Goal: Navigation & Orientation: Find specific page/section

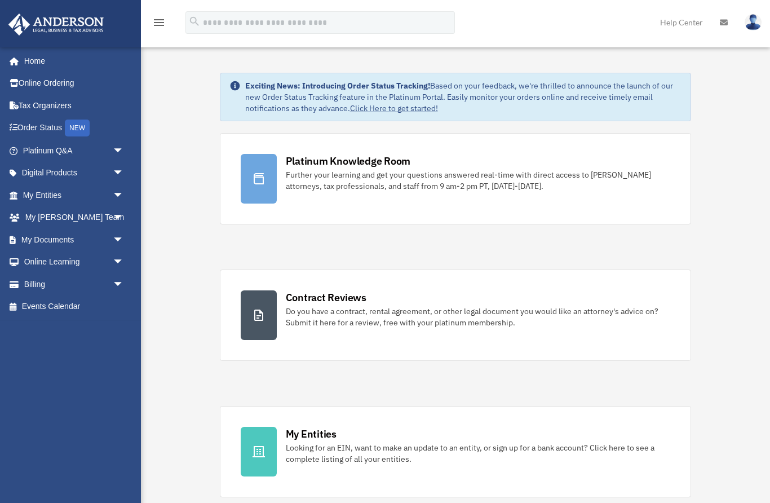
click at [35, 156] on link "Platinum Q&A arrow_drop_down" at bounding box center [74, 150] width 133 height 23
click at [41, 149] on link "Platinum Q&A arrow_drop_down" at bounding box center [74, 150] width 133 height 23
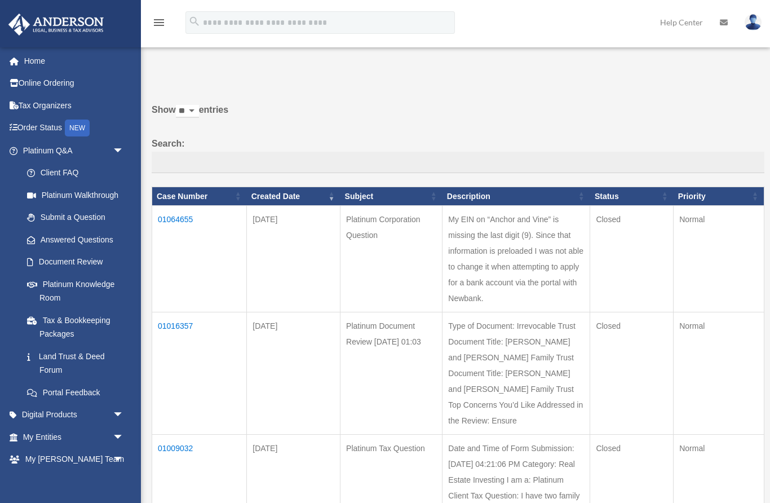
click at [94, 274] on link "Platinum Knowledge Room" at bounding box center [75, 291] width 119 height 36
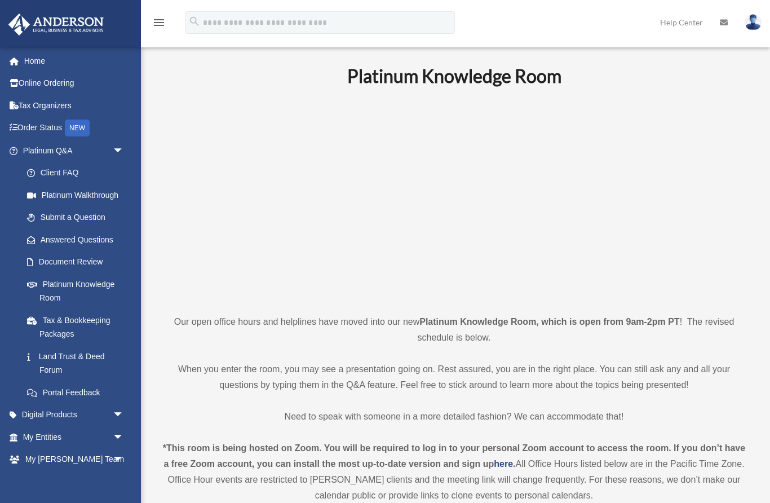
click at [68, 455] on link "My [PERSON_NAME] Team arrow_drop_down" at bounding box center [74, 459] width 133 height 23
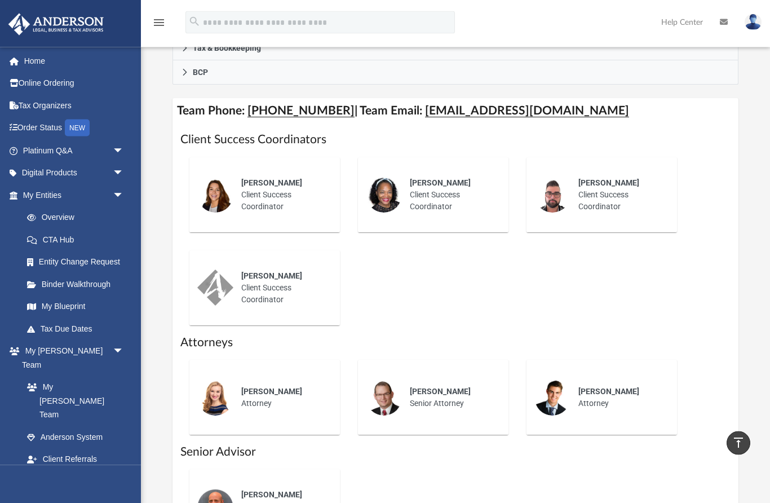
scroll to position [420, 0]
click at [44, 194] on link "My Entities arrow_drop_down" at bounding box center [74, 195] width 133 height 23
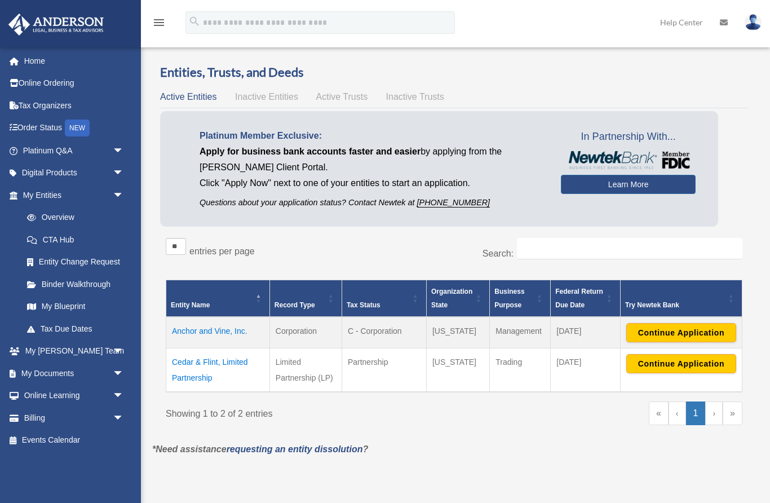
click at [59, 179] on link "Digital Products arrow_drop_down" at bounding box center [74, 173] width 133 height 23
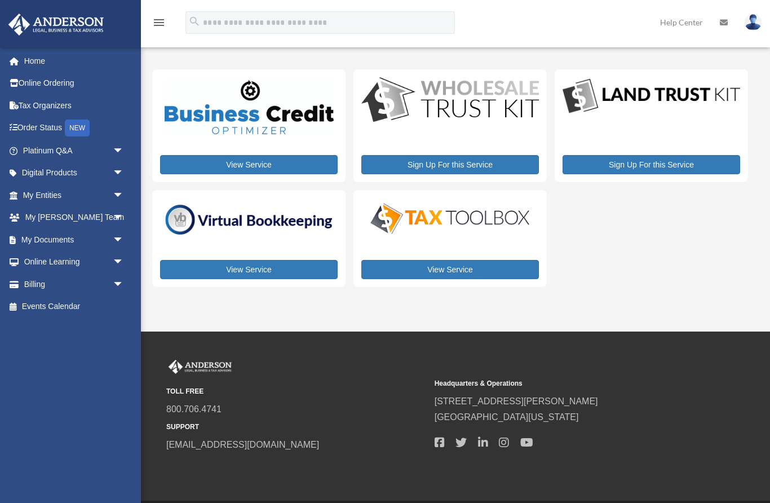
click at [117, 174] on span "arrow_drop_down" at bounding box center [124, 173] width 23 height 23
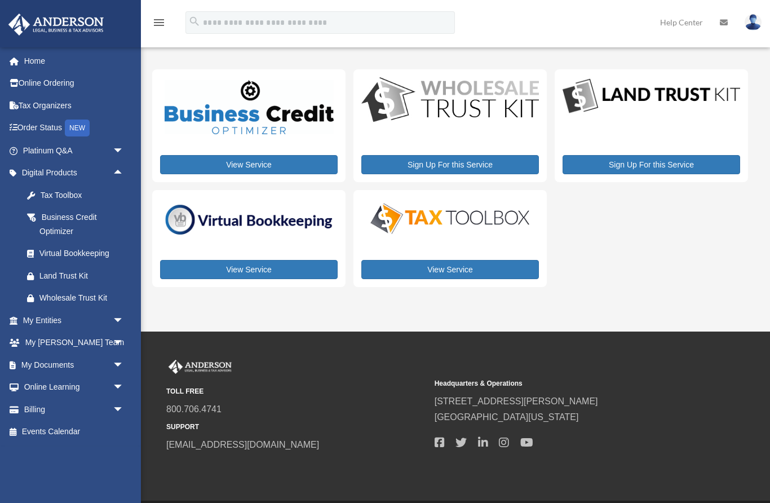
click at [113, 317] on span "arrow_drop_down" at bounding box center [124, 320] width 23 height 23
click at [68, 429] on link "My Blueprint" at bounding box center [78, 431] width 125 height 23
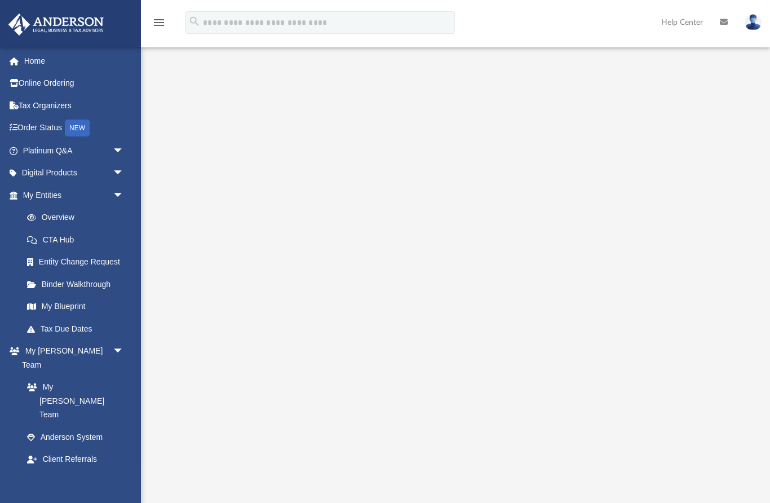
click at [60, 470] on link "My Documents arrow_drop_down" at bounding box center [71, 481] width 127 height 23
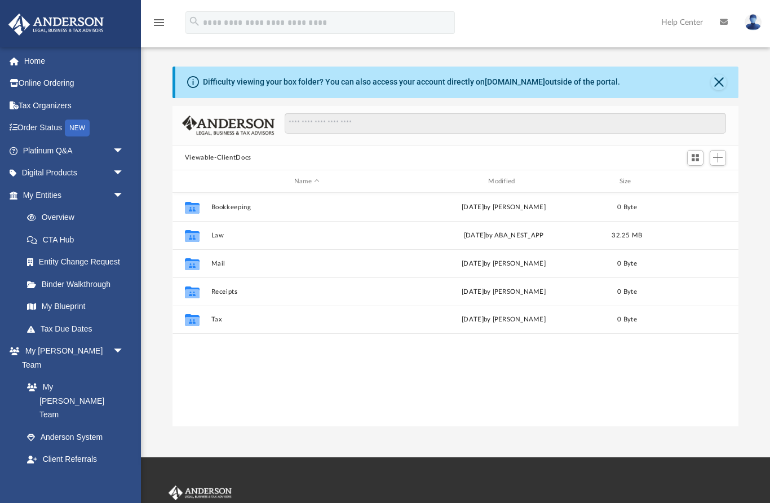
scroll to position [256, 566]
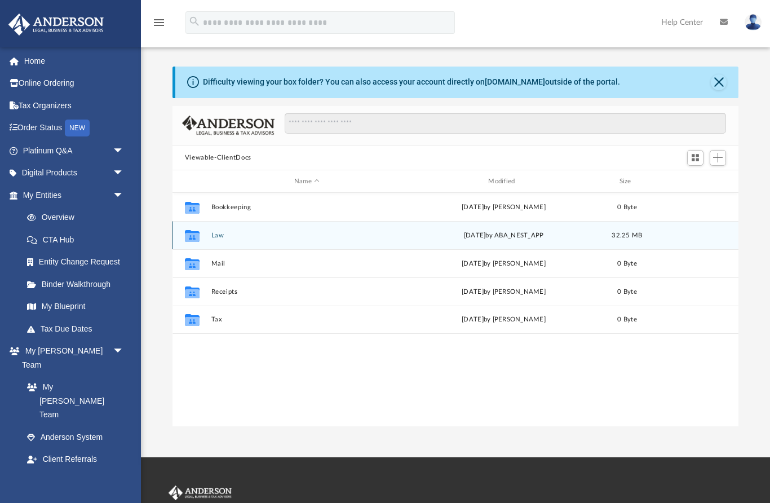
click at [206, 237] on div "Collaborated Folder" at bounding box center [192, 236] width 28 height 18
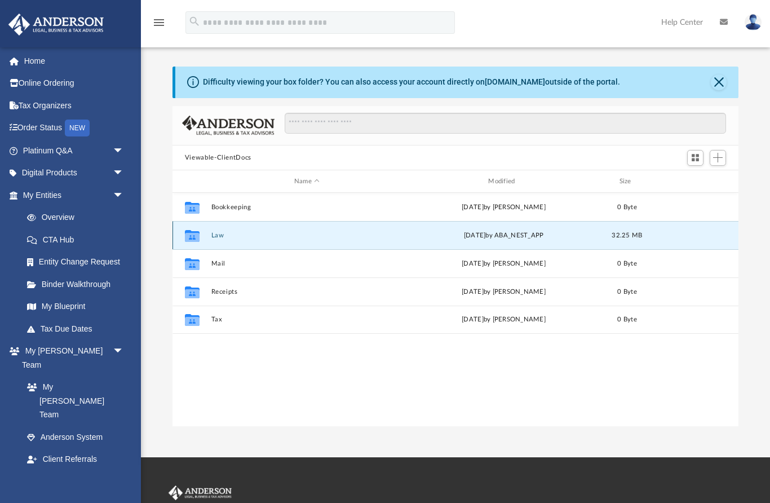
click at [197, 237] on icon "grid" at bounding box center [192, 237] width 15 height 9
click at [192, 240] on icon "grid" at bounding box center [192, 237] width 15 height 9
click at [202, 241] on div "Collaborated Folder" at bounding box center [192, 236] width 28 height 18
click at [484, 237] on div "[DATE] by ABA_NEST_APP" at bounding box center [503, 236] width 192 height 10
click at [203, 241] on div "Collaborated Folder" at bounding box center [192, 236] width 28 height 18
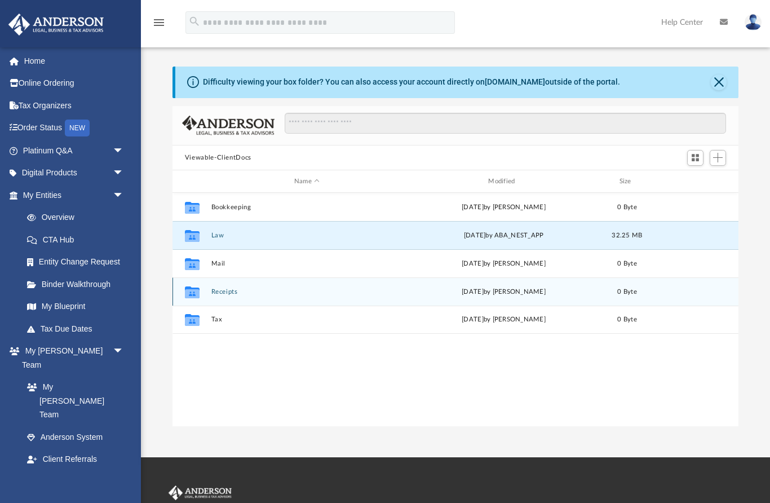
click at [303, 295] on button "Receipts" at bounding box center [307, 291] width 192 height 7
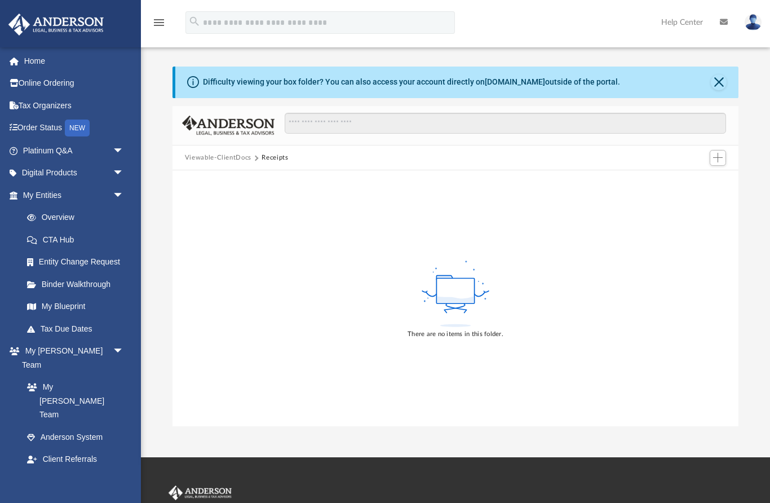
click at [205, 240] on div "There are no items in this folder." at bounding box center [455, 298] width 566 height 256
click at [207, 171] on div at bounding box center [455, 170] width 566 height 1
click at [204, 87] on div "Difficulty viewing your box folder? You can also access your account directly o…" at bounding box center [411, 82] width 417 height 12
click at [65, 470] on link "My Documents arrow_drop_down" at bounding box center [71, 481] width 127 height 23
click at [70, 470] on link "My Documents arrow_drop_down" at bounding box center [71, 481] width 127 height 23
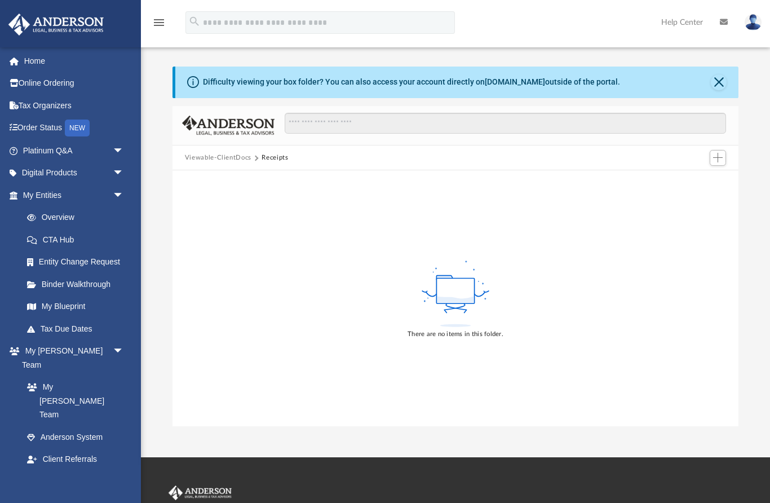
click at [126, 470] on span "arrow_drop_down" at bounding box center [124, 481] width 23 height 23
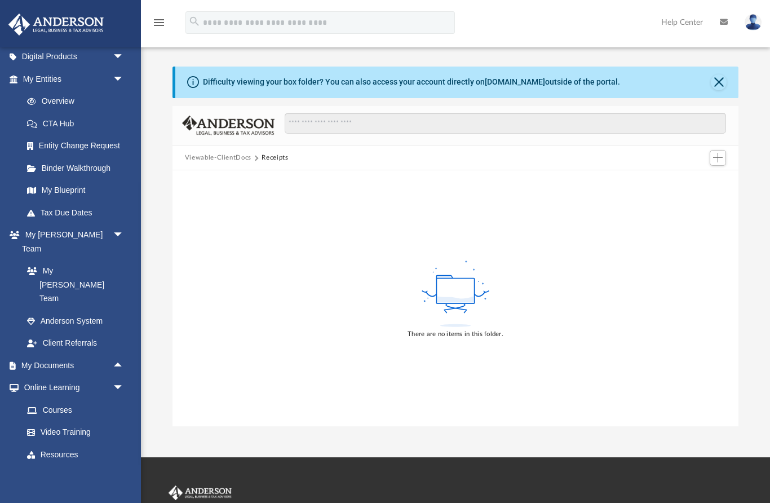
scroll to position [116, 0]
click at [52, 354] on link "My Documents arrow_drop_up" at bounding box center [71, 365] width 127 height 23
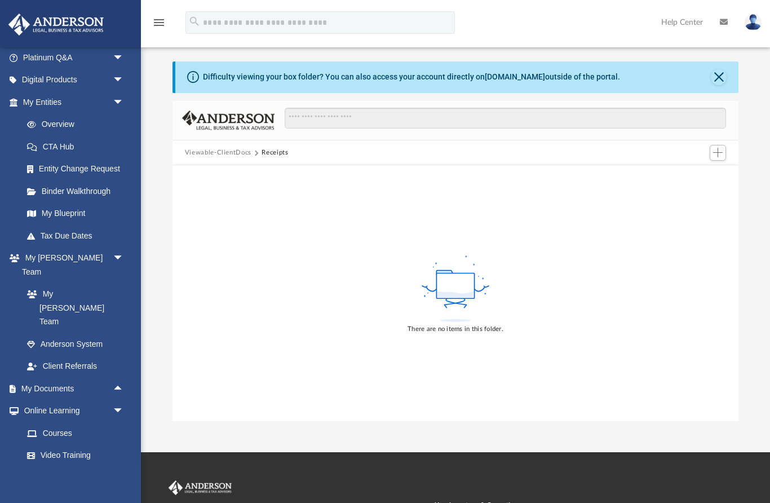
scroll to position [92, 0]
click at [67, 378] on link "My Documents arrow_drop_up" at bounding box center [71, 389] width 127 height 23
click at [730, 76] on div "Difficulty viewing your box folder? You can also access your account directly o…" at bounding box center [456, 77] width 563 height 32
click at [714, 83] on button "Close" at bounding box center [719, 77] width 16 height 16
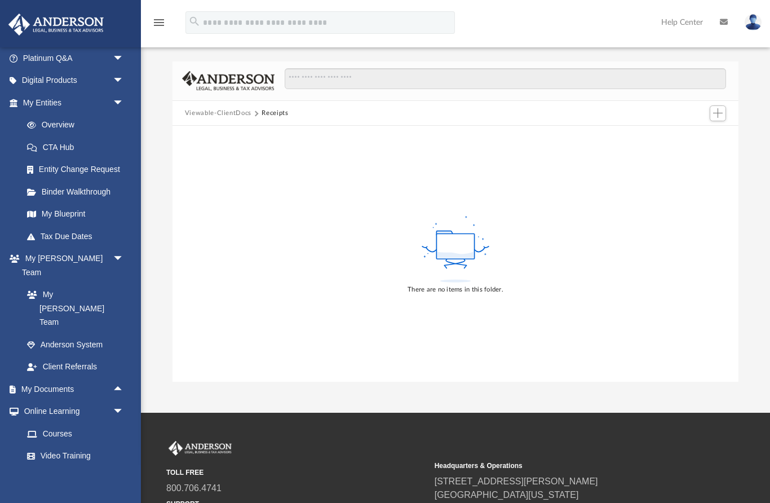
click at [59, 378] on link "My Documents arrow_drop_up" at bounding box center [71, 389] width 127 height 23
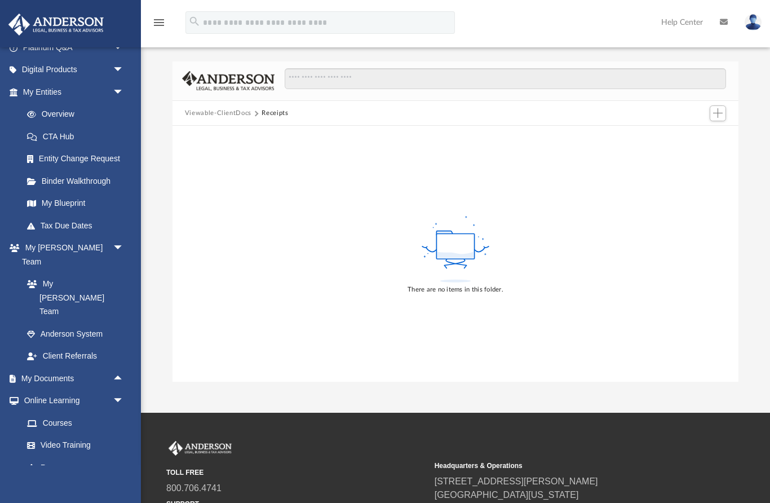
scroll to position [113, 0]
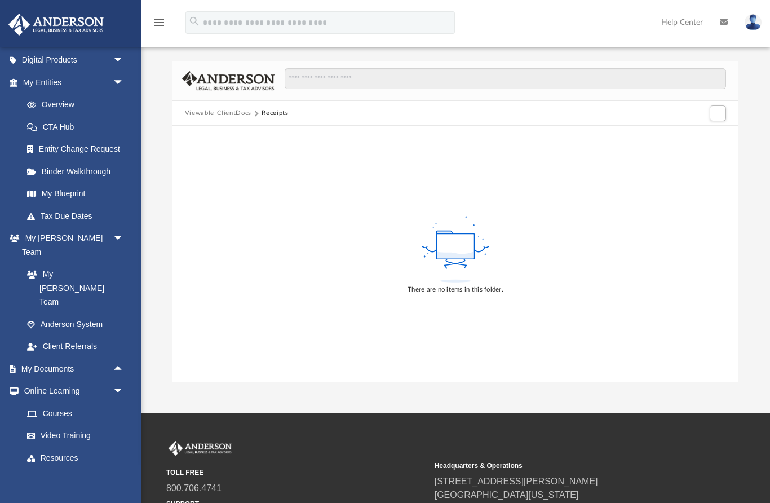
click at [77, 380] on link "Online Learning arrow_drop_down" at bounding box center [71, 391] width 127 height 23
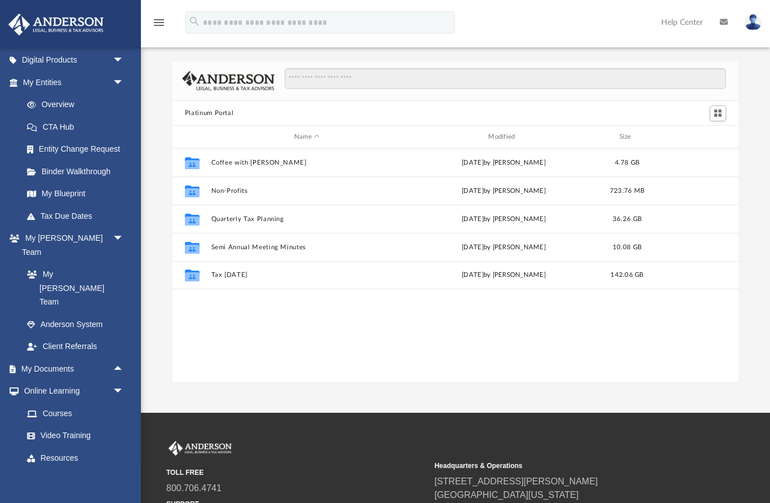
scroll to position [256, 566]
click at [55, 357] on link "My Documents arrow_drop_up" at bounding box center [71, 368] width 127 height 23
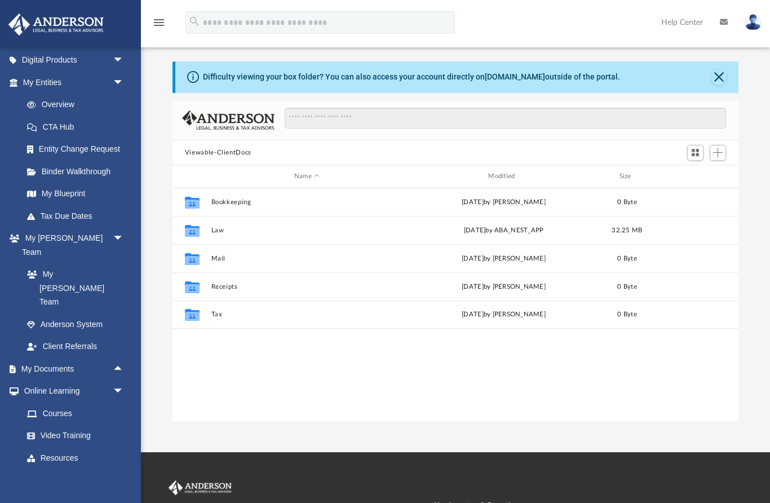
scroll to position [256, 566]
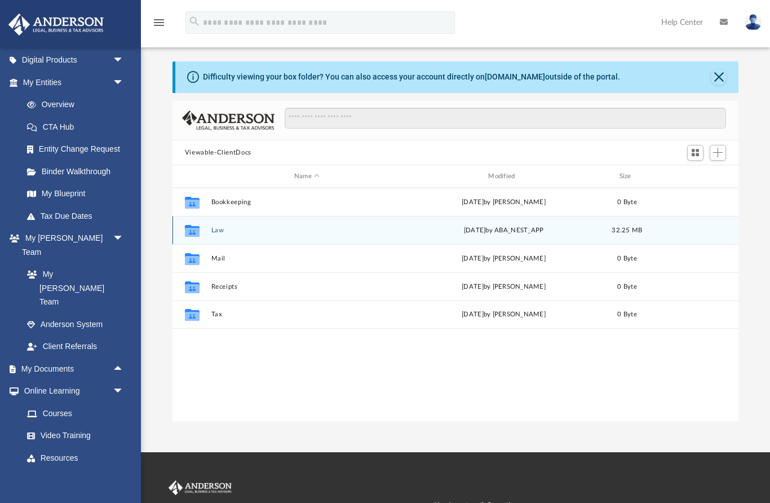
click at [200, 233] on icon "grid" at bounding box center [192, 232] width 15 height 9
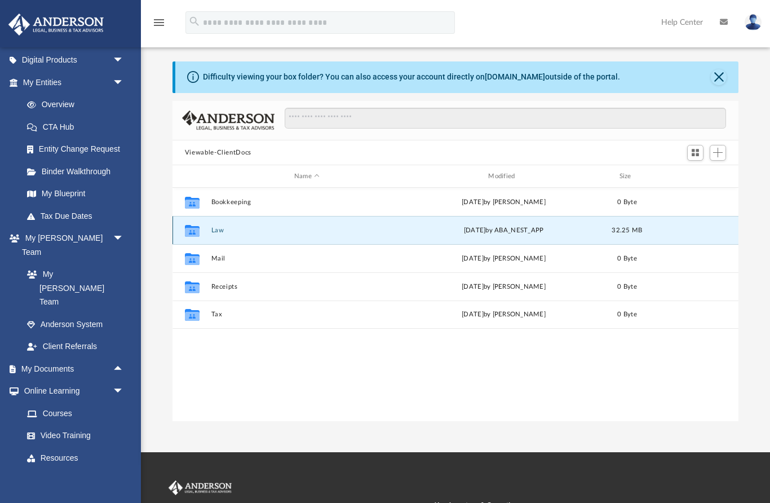
click at [196, 231] on icon "grid" at bounding box center [192, 232] width 15 height 9
click at [193, 238] on icon "Collaborated Folder" at bounding box center [192, 230] width 18 height 18
click at [622, 227] on span "32.25 MB" at bounding box center [626, 230] width 30 height 6
click at [538, 225] on div "Thu Jul 24 2025 by ABA_NEST_APP" at bounding box center [503, 230] width 192 height 10
click at [537, 224] on div "Collaborated Folder Law Thu Jul 24 2025 by ABA_NEST_APP 32.25 MB" at bounding box center [455, 230] width 566 height 28
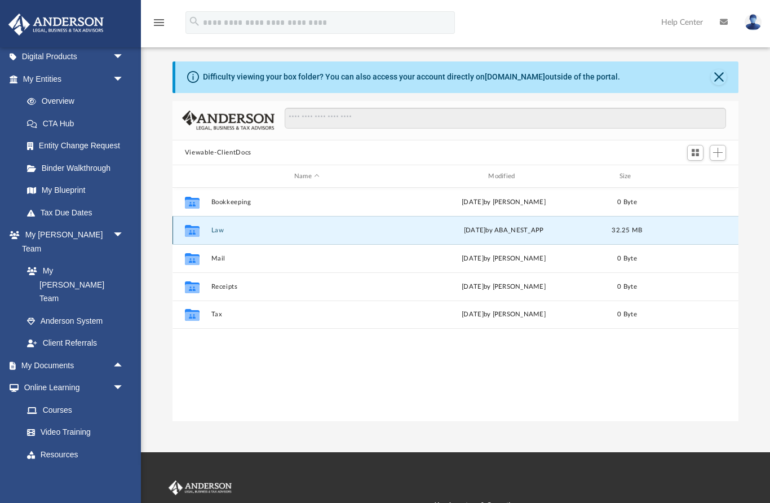
scroll to position [116, 0]
click at [114, 466] on span "arrow_drop_down" at bounding box center [124, 477] width 23 height 23
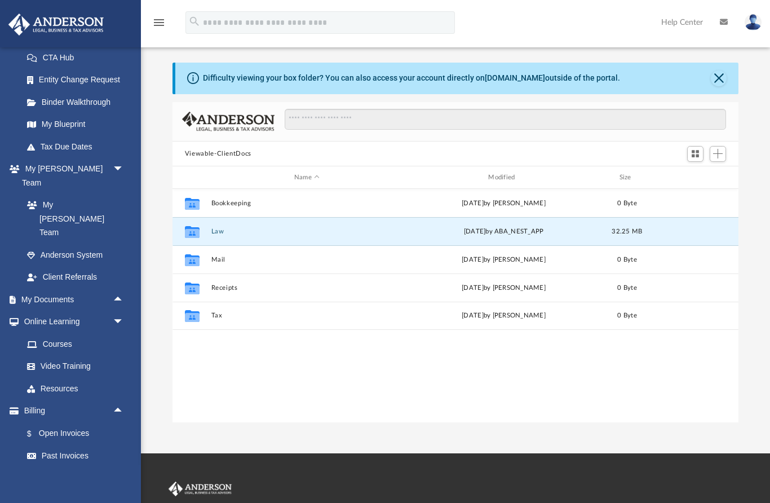
scroll to position [3, 0]
click at [41, 489] on link "Events Calendar" at bounding box center [74, 500] width 133 height 23
click at [46, 467] on link "Manage Payments" at bounding box center [78, 478] width 125 height 23
click at [25, 489] on link "Events Calendar" at bounding box center [74, 500] width 133 height 23
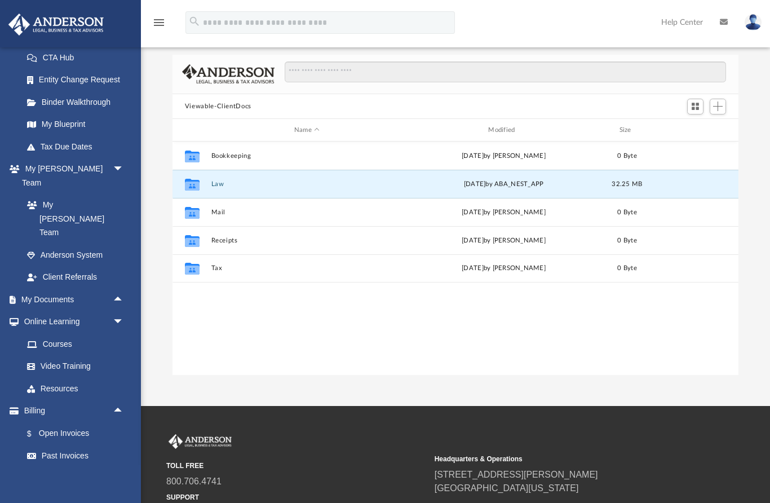
click at [15, 489] on link "Events Calendar" at bounding box center [74, 500] width 133 height 23
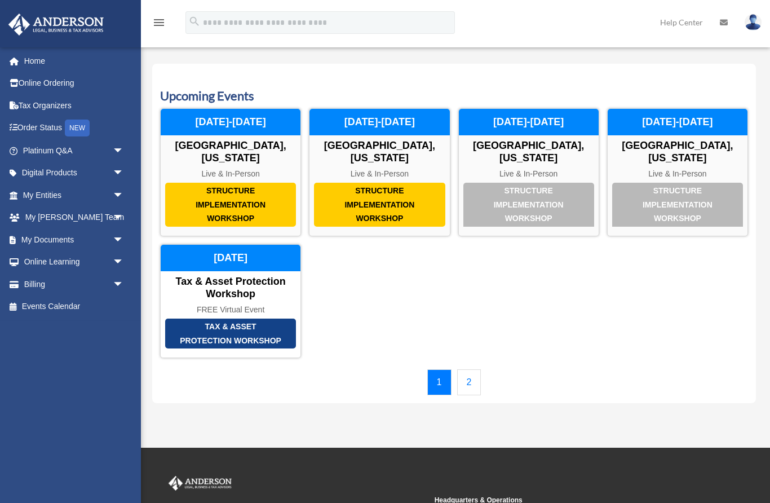
click at [116, 286] on span "arrow_drop_down" at bounding box center [124, 284] width 23 height 23
click at [118, 267] on span "arrow_drop_down" at bounding box center [124, 262] width 23 height 23
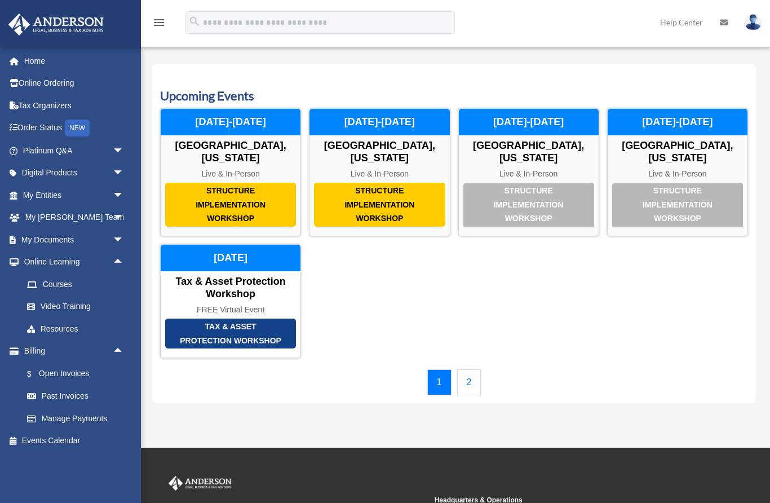
click at [121, 238] on span "arrow_drop_down" at bounding box center [124, 239] width 23 height 23
click at [41, 259] on link "Box" at bounding box center [78, 262] width 125 height 23
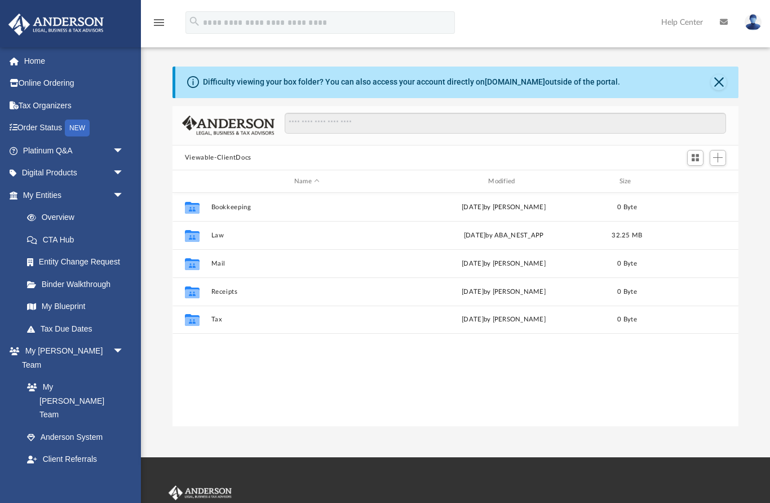
scroll to position [1, 1]
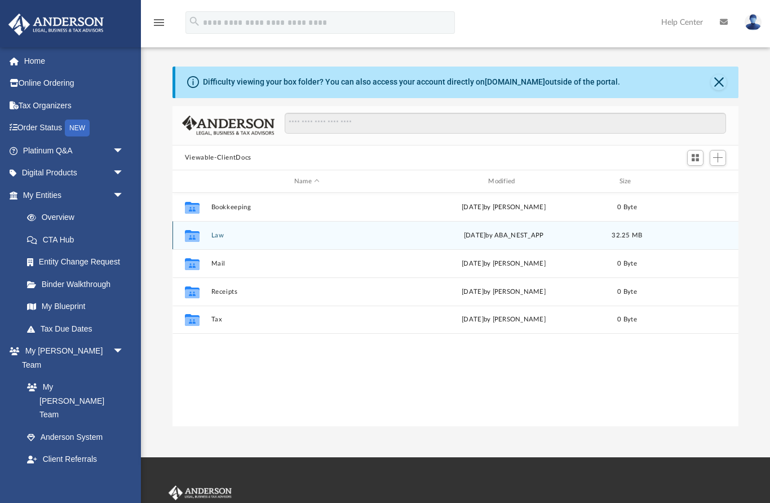
click at [194, 232] on icon "grid" at bounding box center [192, 236] width 15 height 12
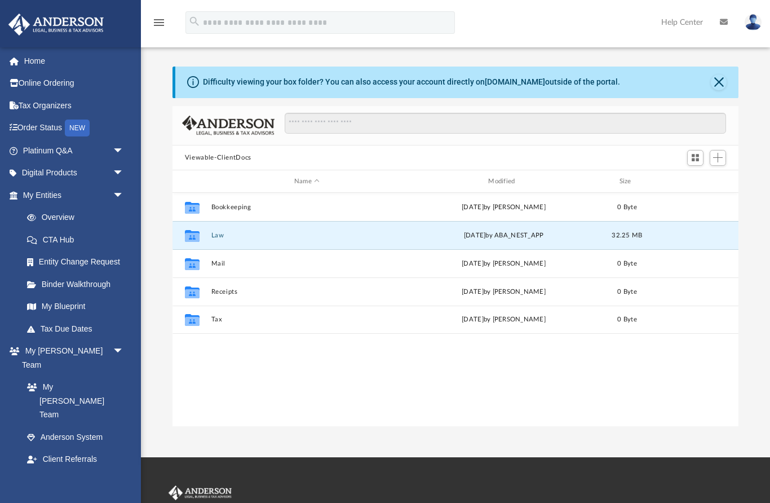
click at [34, 500] on span at bounding box center [36, 504] width 7 height 8
click at [715, 86] on button "Close" at bounding box center [719, 82] width 16 height 16
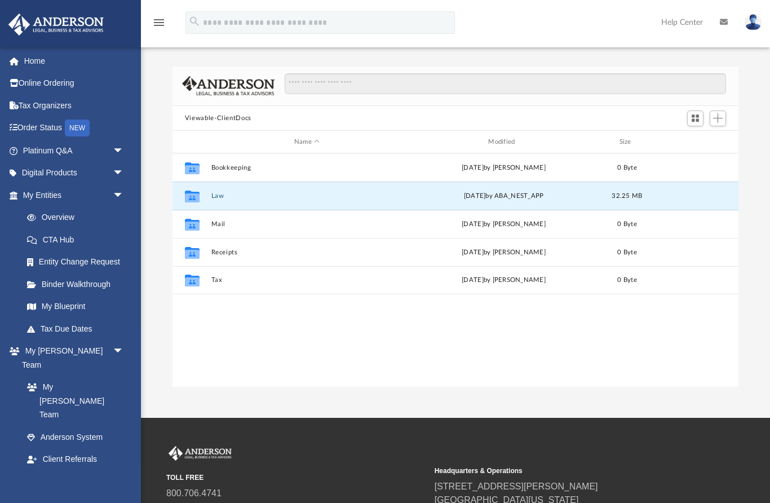
click at [267, 469] on div "TOLL FREE 800.706.4741 SUPPORT info@andersonadvisors.com" at bounding box center [296, 489] width 260 height 86
click at [290, 475] on small "TOLL FREE" at bounding box center [296, 477] width 260 height 10
